Goal: Task Accomplishment & Management: Manage account settings

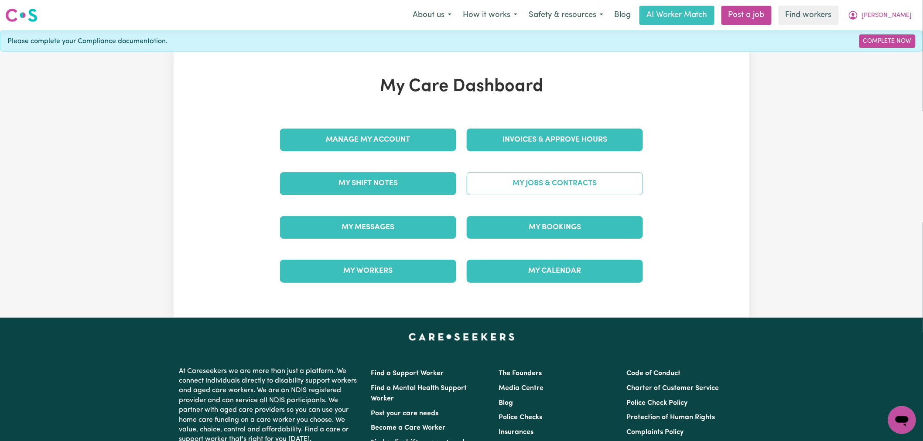
click at [543, 182] on link "My Jobs & Contracts" at bounding box center [555, 183] width 176 height 23
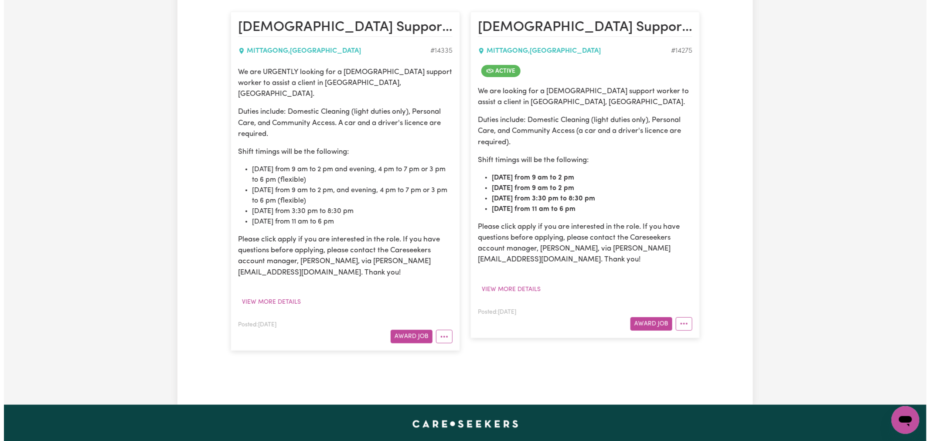
scroll to position [242, 0]
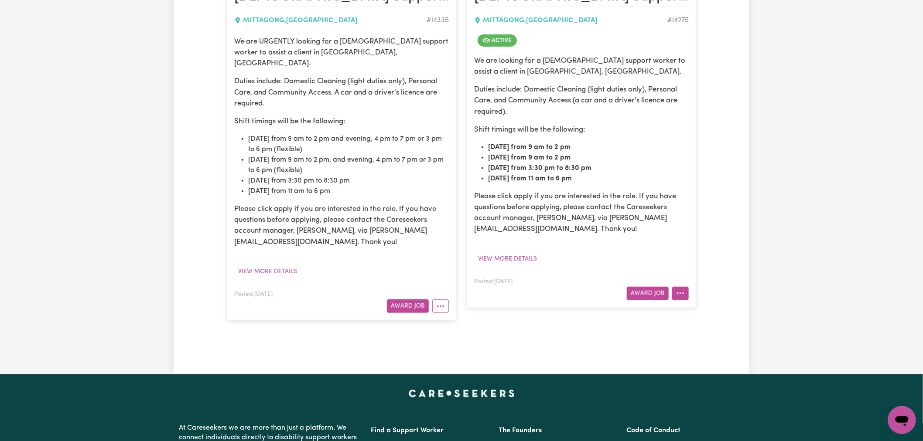
click at [678, 288] on button "More options" at bounding box center [680, 294] width 17 height 14
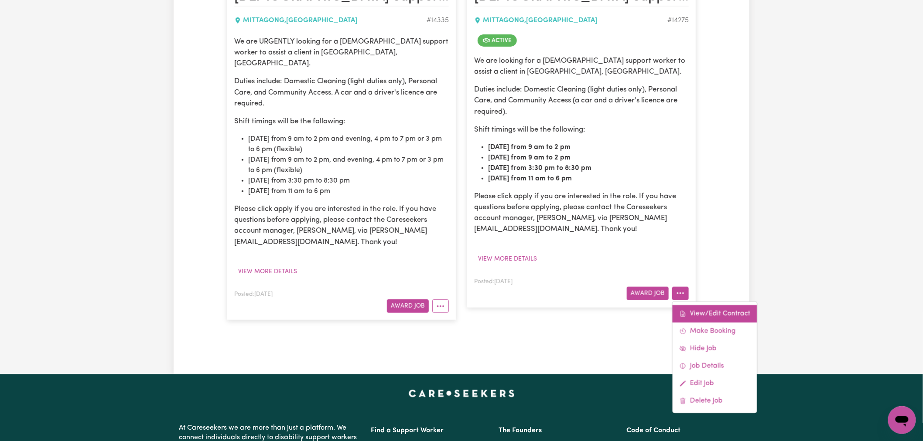
click at [697, 309] on link "View/Edit Contract" at bounding box center [714, 313] width 85 height 17
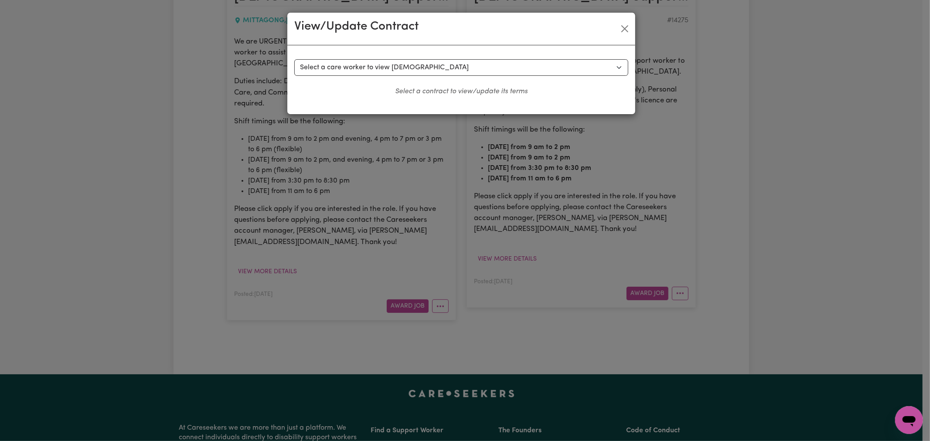
click at [383, 48] on div "Select a contract to view Select a care worker to view [DEMOGRAPHIC_DATA] #1017…" at bounding box center [461, 79] width 348 height 69
click at [399, 72] on select "Select a care worker to view [DEMOGRAPHIC_DATA] #10172 - [PERSON_NAME] (contrac…" at bounding box center [461, 67] width 334 height 17
select select "9791"
click at [294, 59] on select "Select a care worker to view [DEMOGRAPHIC_DATA] #10172 - [PERSON_NAME] (contrac…" at bounding box center [461, 67] width 334 height 17
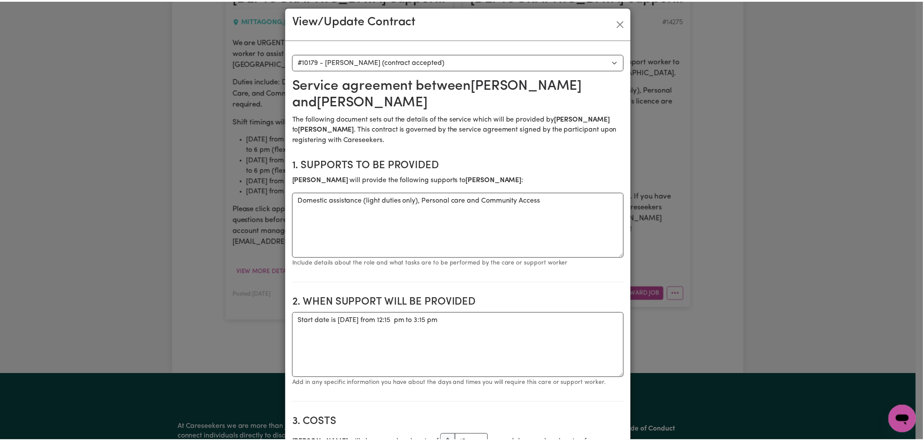
scroll to position [0, 0]
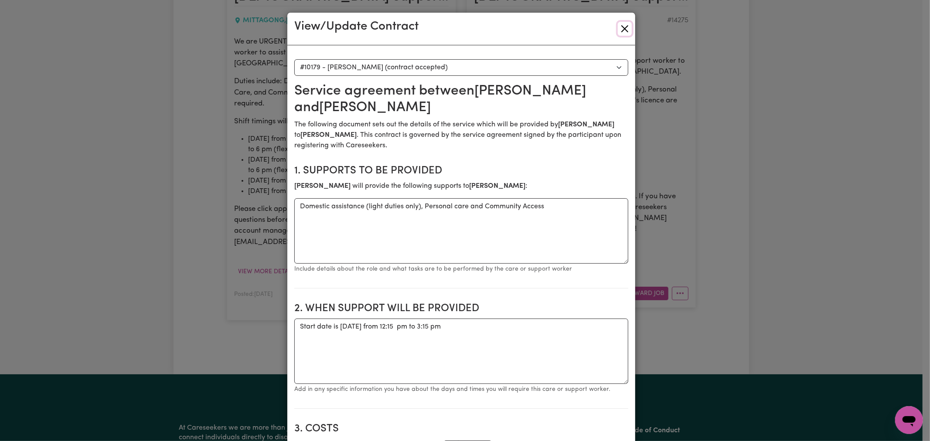
click at [627, 31] on button "Close" at bounding box center [625, 29] width 14 height 14
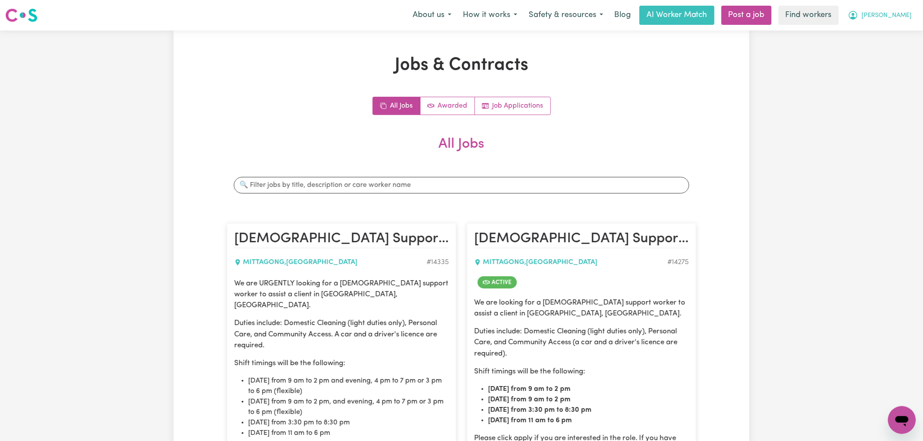
click at [858, 16] on icon "My Account" at bounding box center [853, 15] width 10 height 10
click at [883, 53] on link "Logout" at bounding box center [882, 50] width 69 height 17
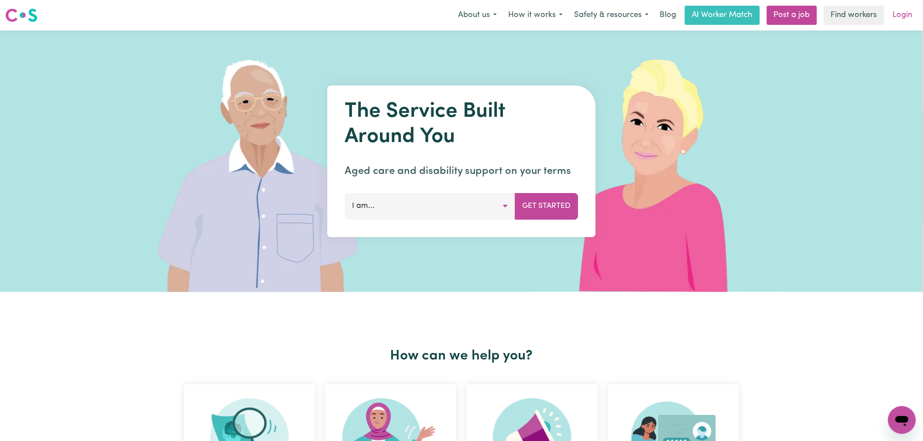
click at [909, 7] on link "Login" at bounding box center [903, 15] width 30 height 19
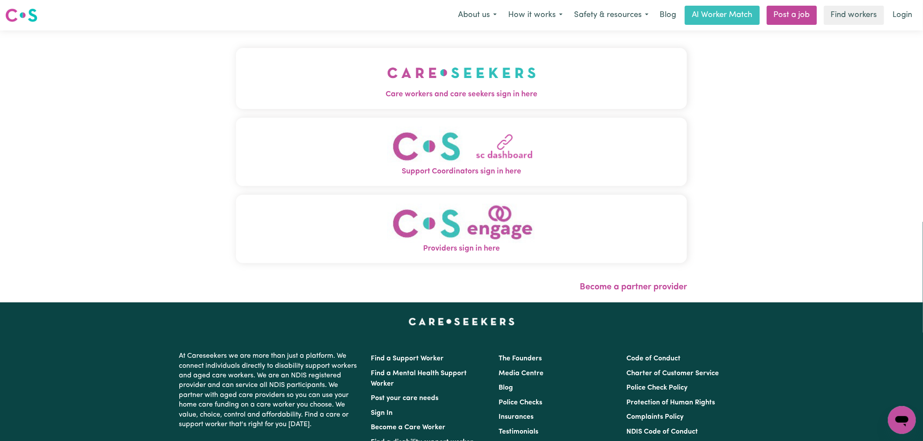
click at [391, 82] on button "Care workers and care seekers sign in here" at bounding box center [461, 78] width 451 height 61
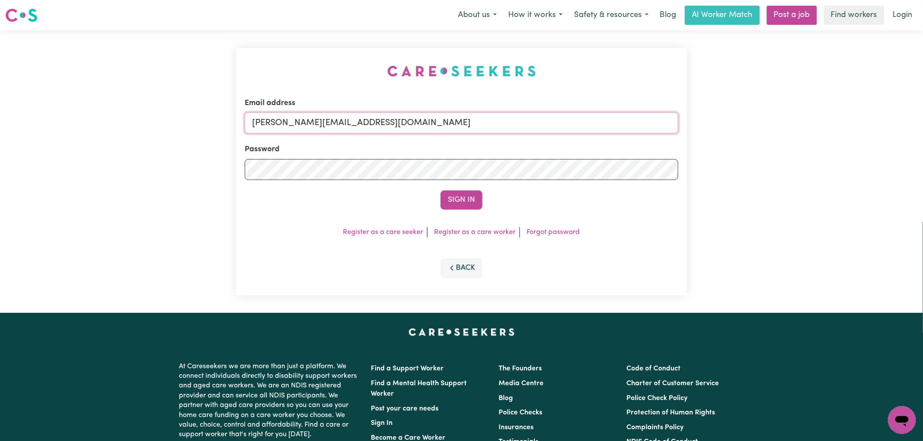
click at [390, 121] on input "[PERSON_NAME][EMAIL_ADDRESS][DOMAIN_NAME]" at bounding box center [462, 123] width 434 height 21
click at [478, 114] on input "[EMAIL_ADDRESS][DOMAIN_NAME]" at bounding box center [462, 123] width 434 height 21
drag, startPoint x: 407, startPoint y: 121, endPoint x: 298, endPoint y: 123, distance: 109.1
click at [295, 123] on input "[EMAIL_ADDRESS][DOMAIN_NAME]" at bounding box center [462, 123] width 434 height 21
type input "[EMAIL_ADDRESS][DOMAIN_NAME]"
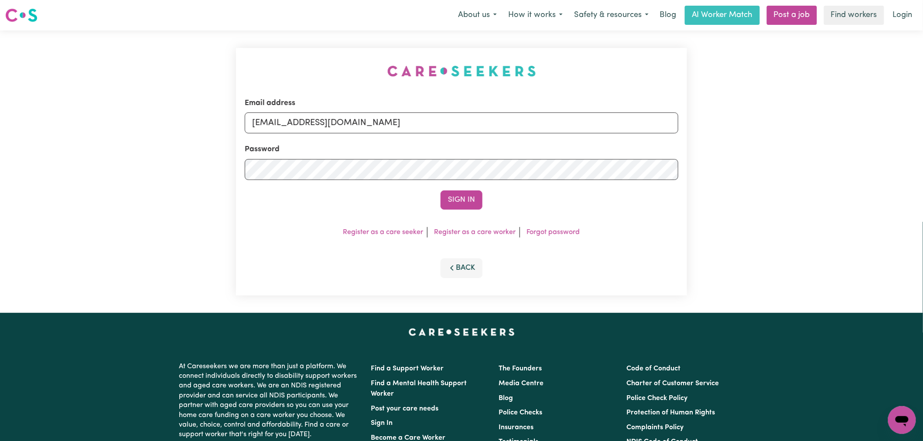
click at [440, 191] on button "Sign In" at bounding box center [461, 200] width 42 height 19
